Goal: Obtain resource: Download file/media

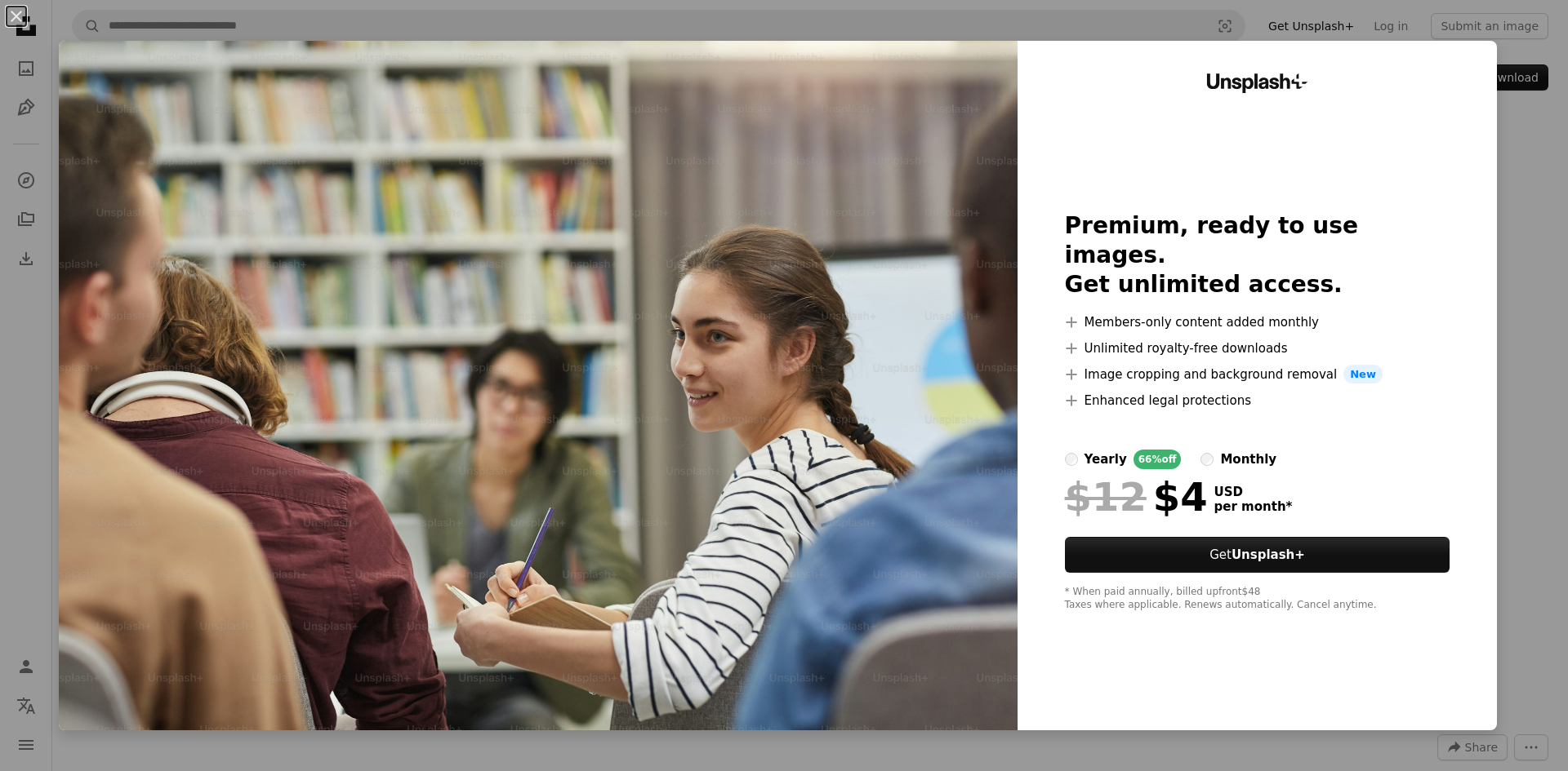
click at [1017, 28] on div "An X shape Unsplash+ Premium, ready to use images. Get unlimited access. A plus…" at bounding box center [784, 386] width 1568 height 771
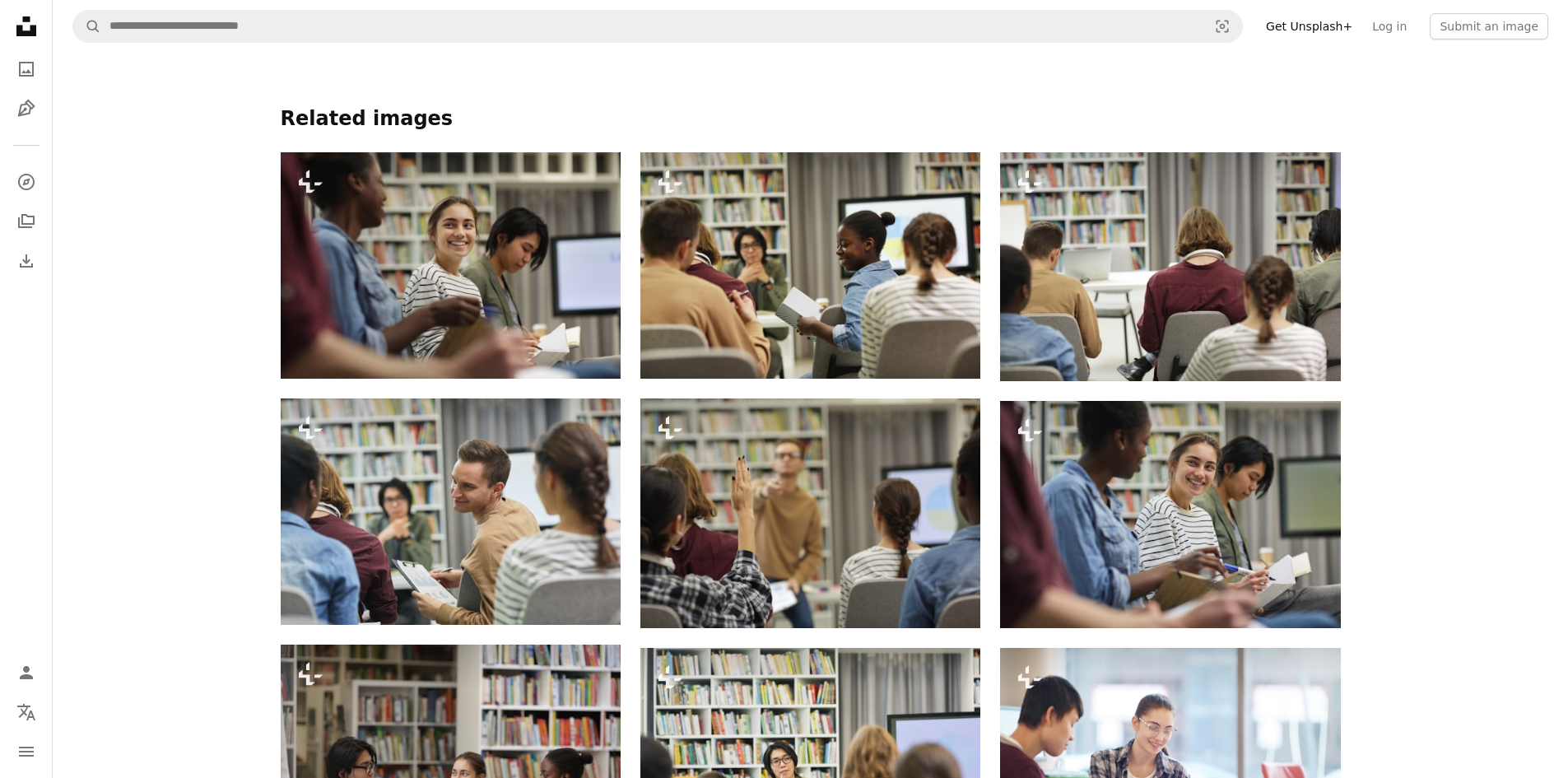
scroll to position [1318, 0]
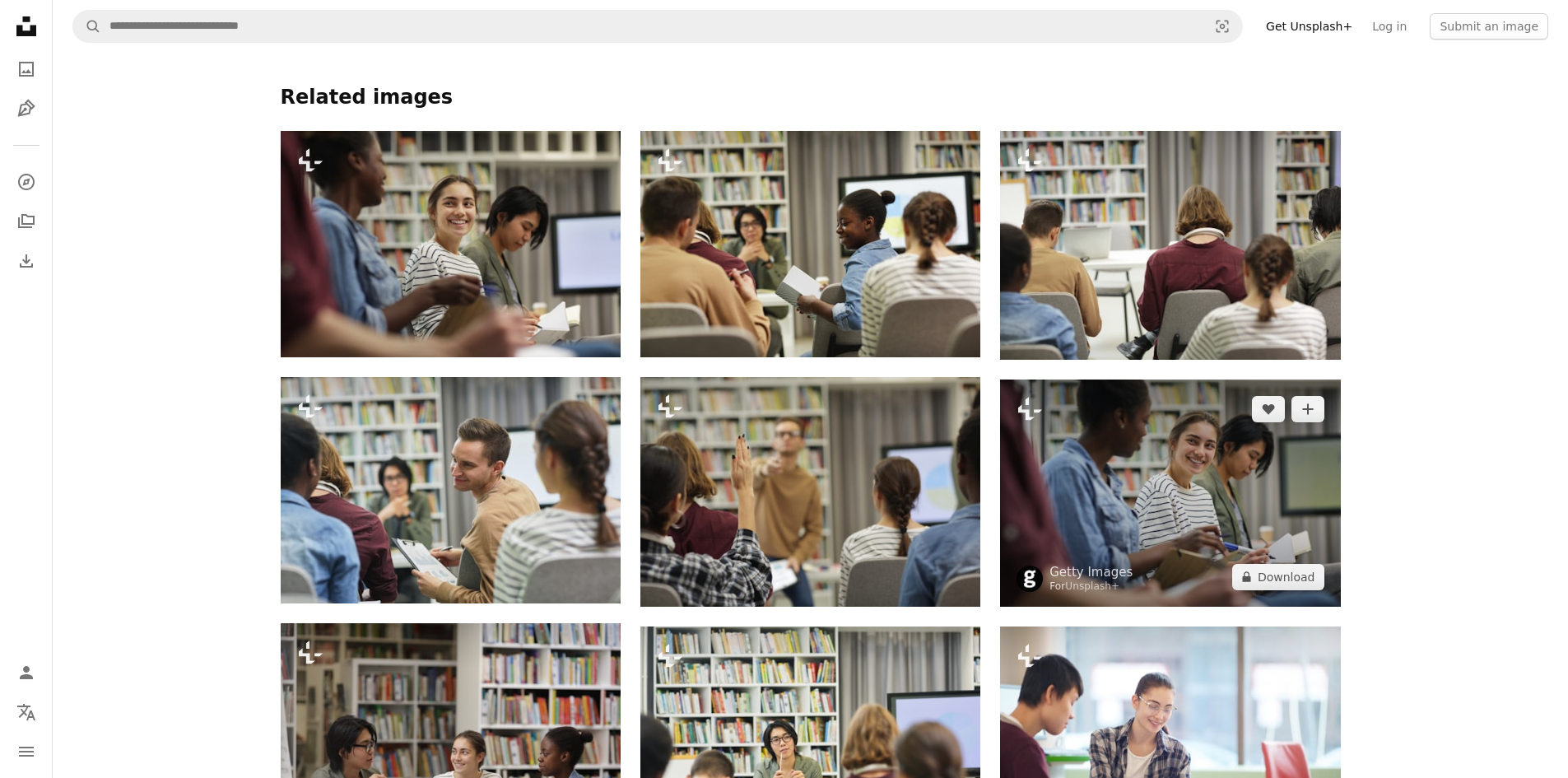
click at [1127, 452] on img at bounding box center [1170, 493] width 340 height 226
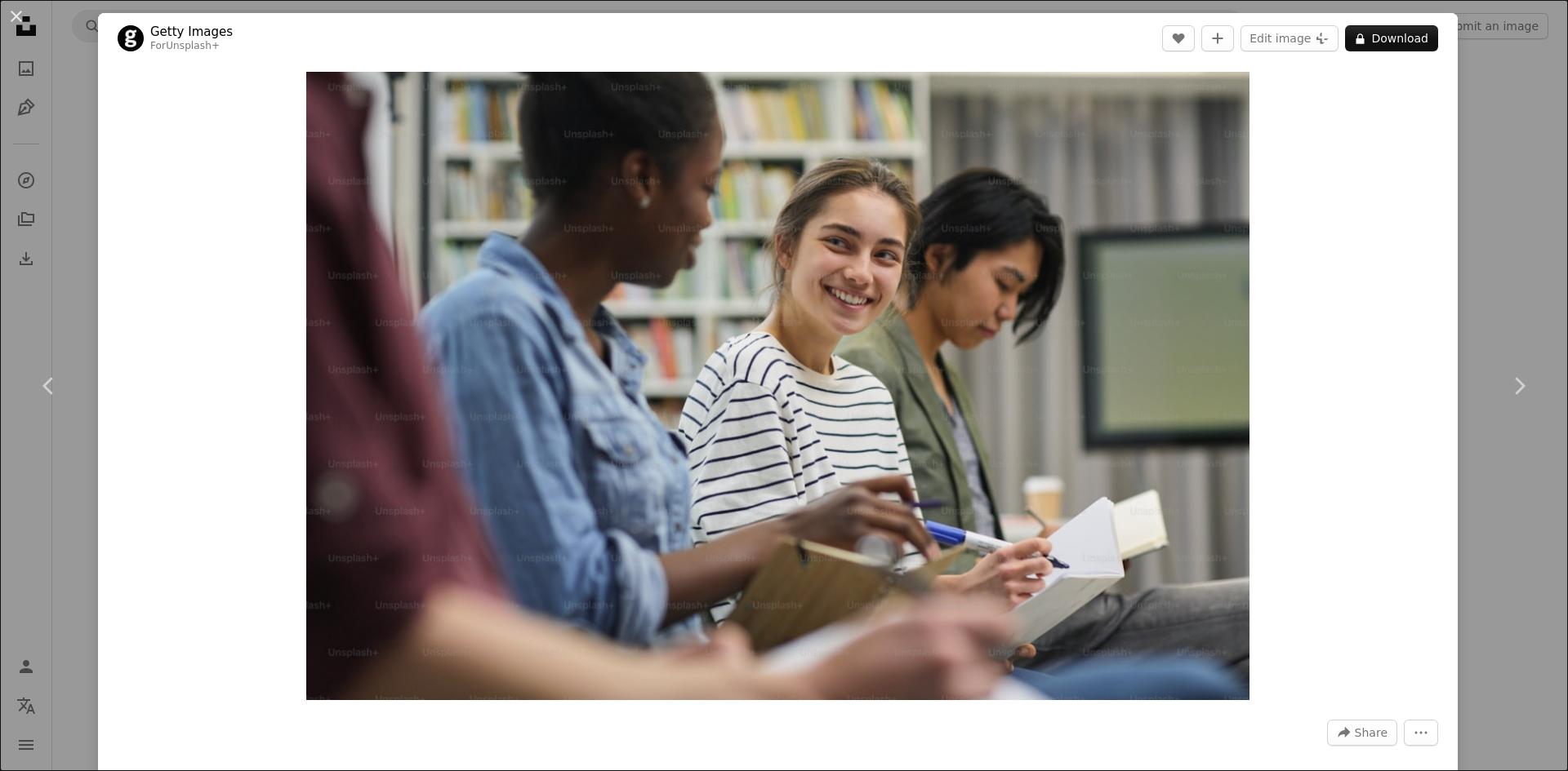
click at [1476, 109] on div "An X shape Chevron left Chevron right Getty Images For Unsplash+ A heart A plus…" at bounding box center [784, 386] width 1568 height 771
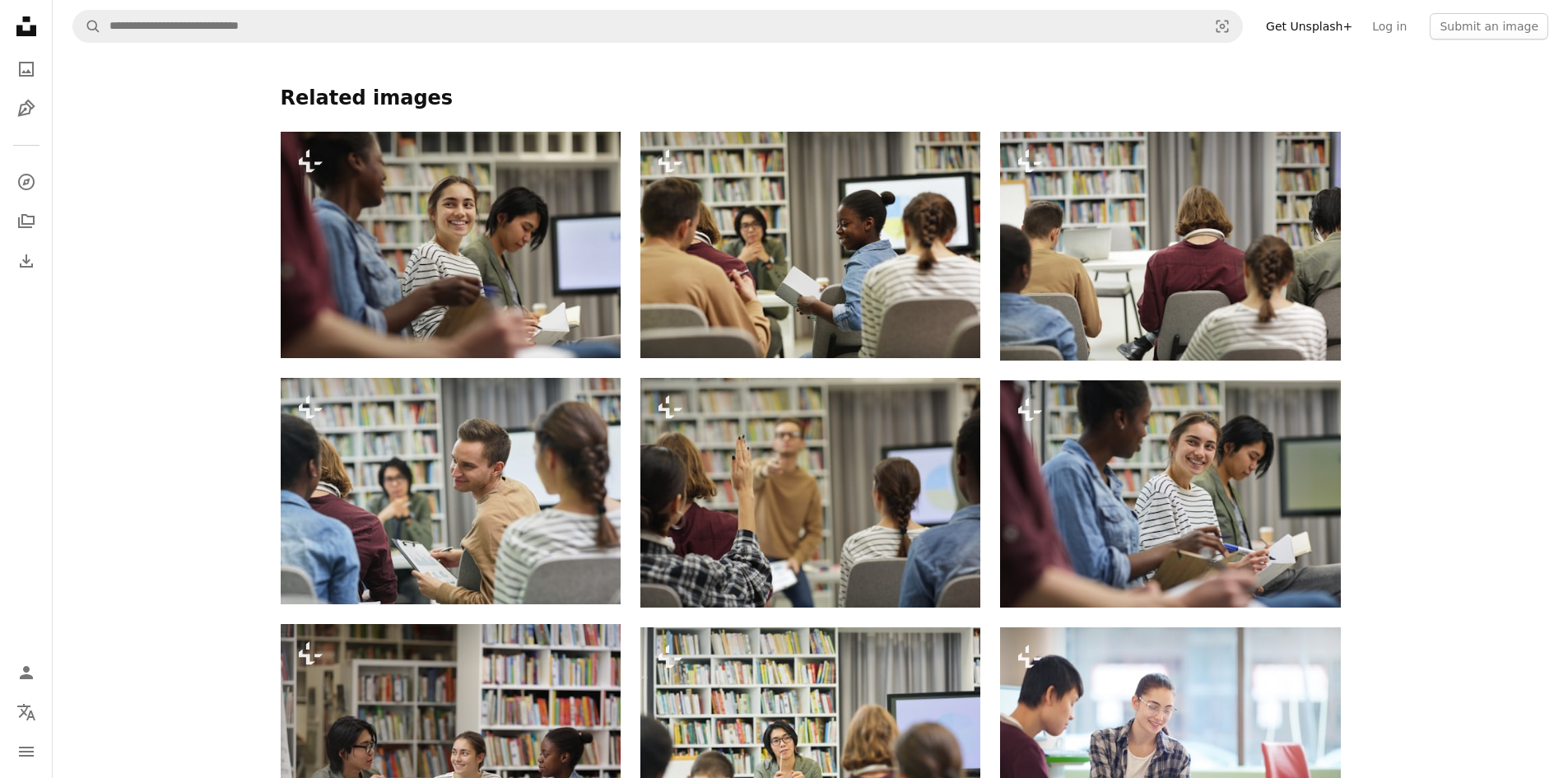
scroll to position [906, 0]
